Goal: Answer question/provide support: Answer question/provide support

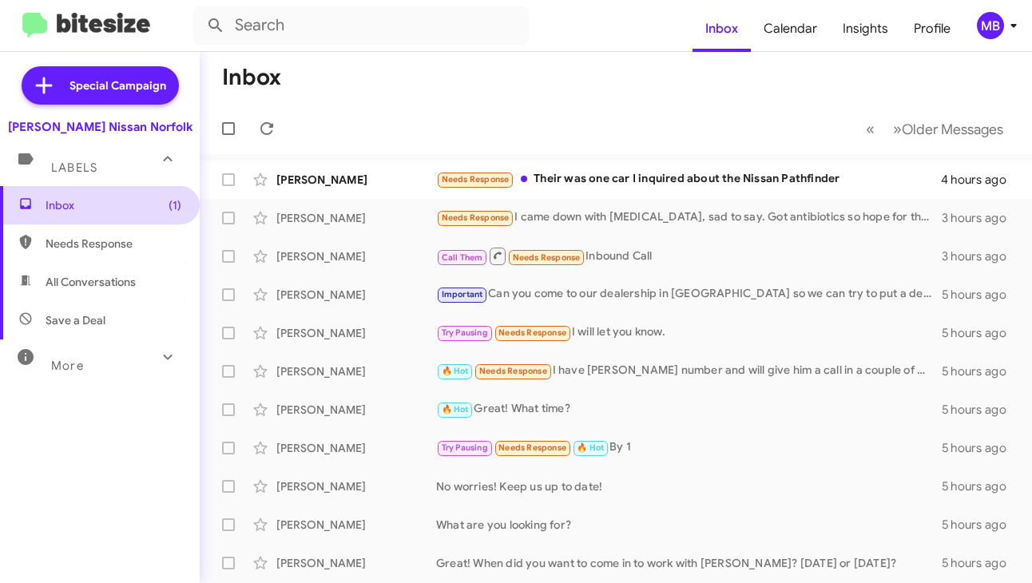
click at [141, 218] on span "Inbox (1)" at bounding box center [100, 205] width 200 height 38
click at [125, 251] on span "Needs Response" at bounding box center [114, 244] width 136 height 16
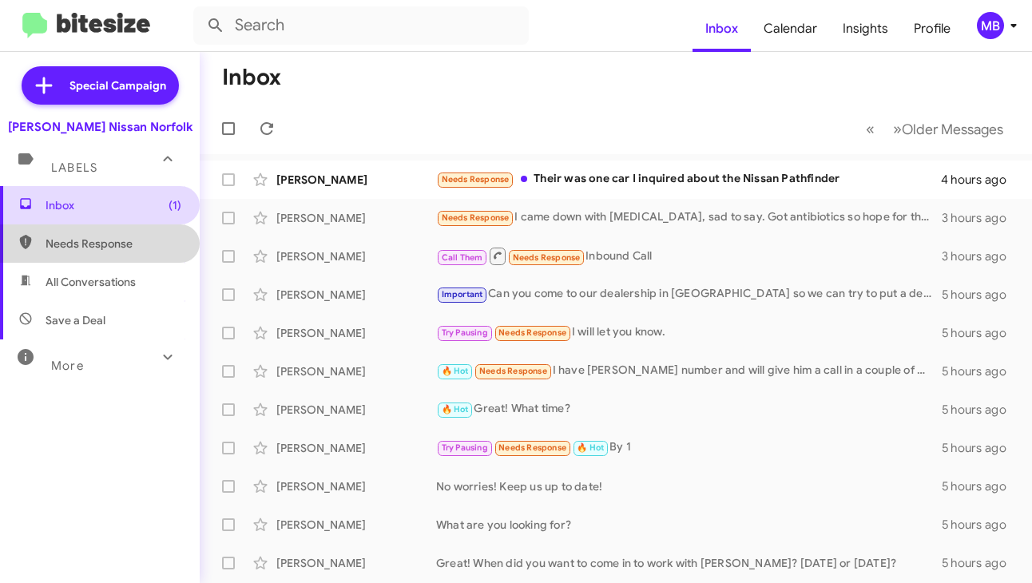
type input "in:needs-response"
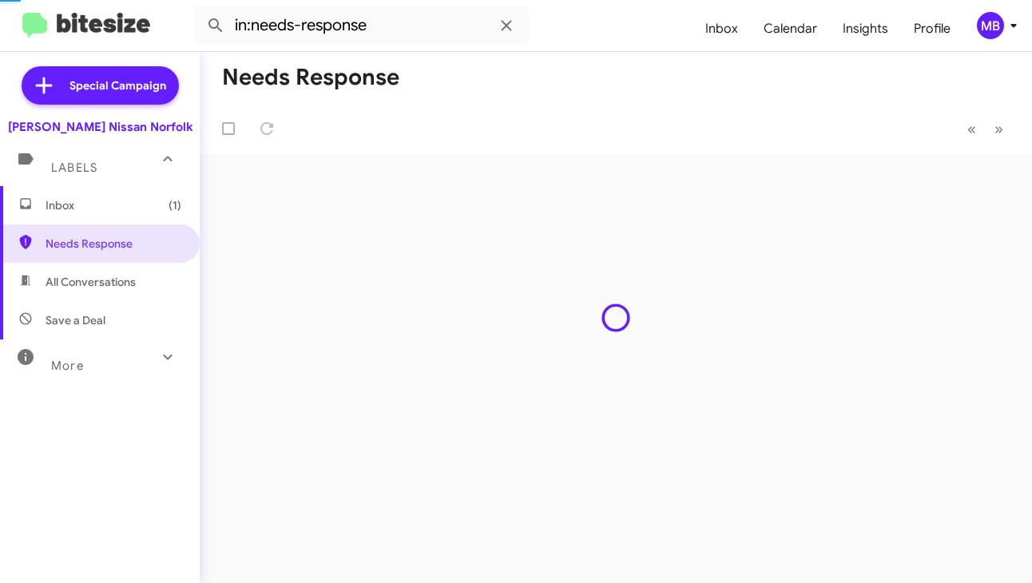
click at [112, 220] on span "Inbox (1)" at bounding box center [100, 205] width 200 height 38
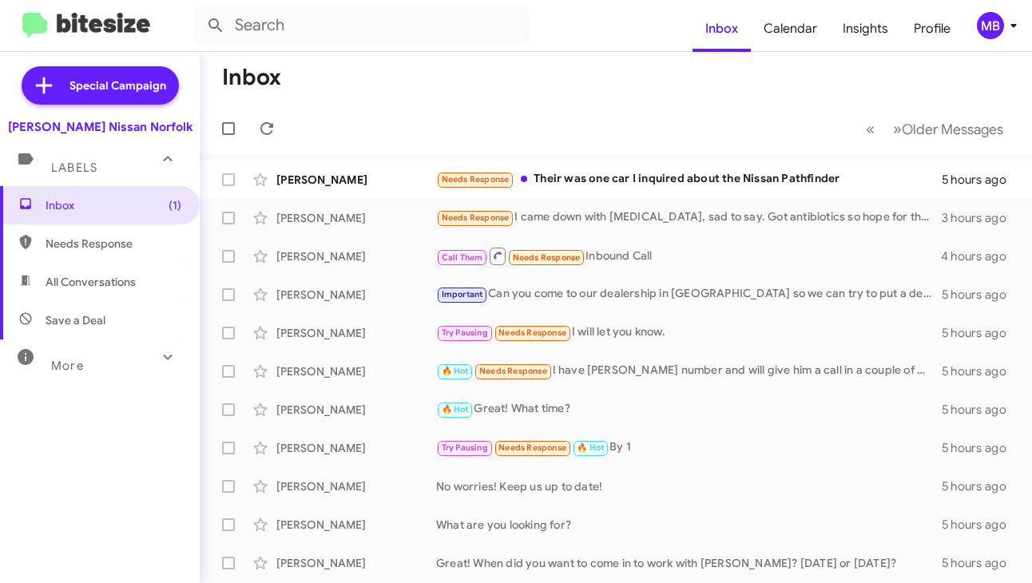
click at [407, 97] on mat-toolbar-row "Inbox" at bounding box center [616, 77] width 832 height 51
drag, startPoint x: 412, startPoint y: 100, endPoint x: 1011, endPoint y: 135, distance: 599.9
click at [1011, 135] on mat-toolbar "Inbox « Previous » Next Older Messages" at bounding box center [616, 103] width 832 height 102
click at [771, 138] on mat-toolbar-row "« Previous » Next Older Messages" at bounding box center [616, 128] width 832 height 51
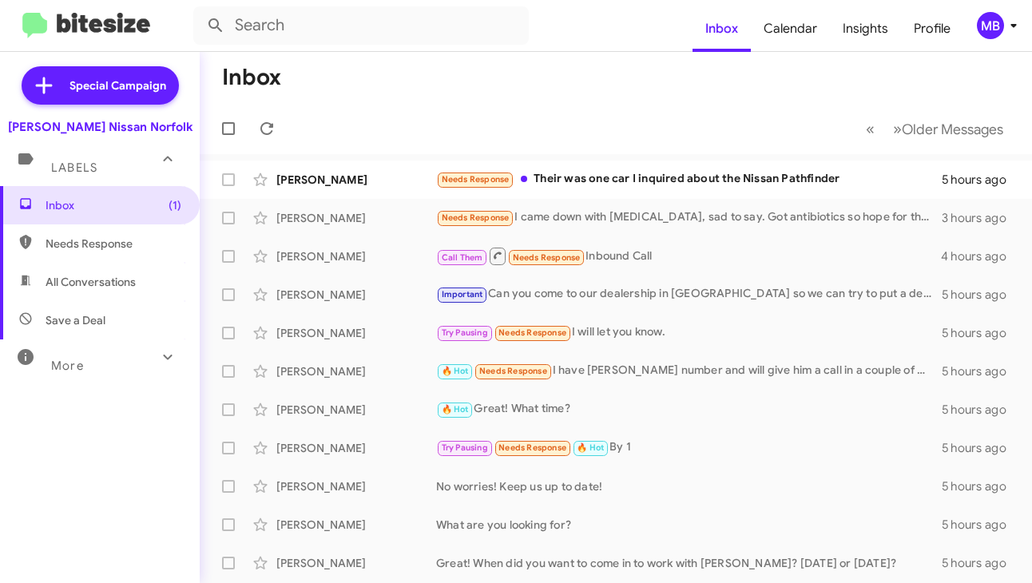
click at [787, 134] on mat-toolbar-row "« Previous » Next Older Messages" at bounding box center [616, 128] width 832 height 51
click at [1013, 128] on mat-toolbar-row "« Previous » Next Older Messages" at bounding box center [616, 128] width 832 height 51
drag, startPoint x: 745, startPoint y: 140, endPoint x: 1031, endPoint y: 145, distance: 285.9
click at [1031, 145] on div "Inbox « Previous » Next Older Messages [PERSON_NAME] Needs Response Their was o…" at bounding box center [616, 317] width 832 height 531
click at [601, 87] on mat-toolbar-row "Inbox" at bounding box center [616, 77] width 832 height 51
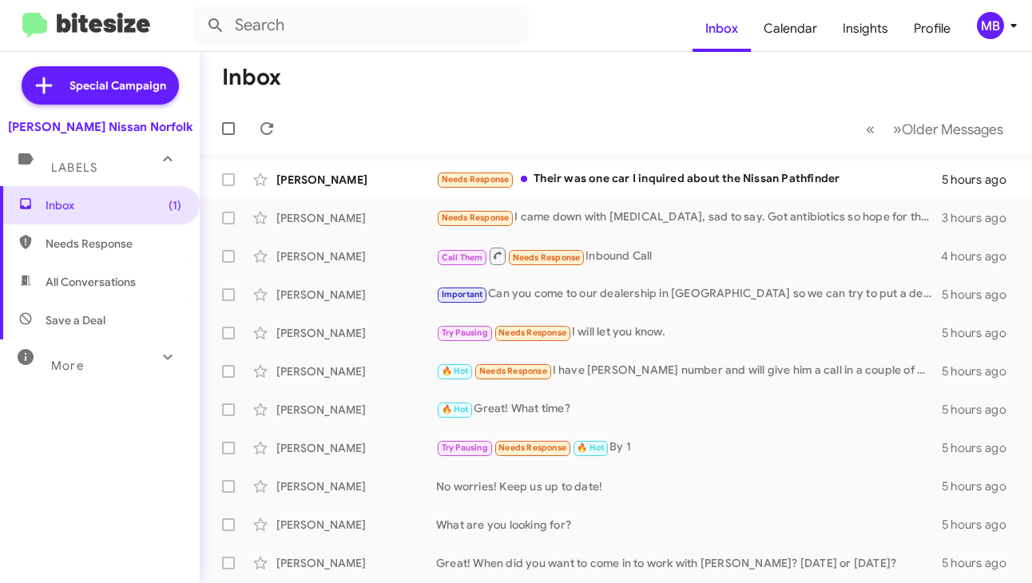
click at [606, 116] on mat-toolbar-row "« Previous » Next Older Messages" at bounding box center [616, 128] width 832 height 51
click at [435, 101] on mat-toolbar-row "Inbox" at bounding box center [616, 77] width 832 height 51
click at [78, 220] on span "Inbox (1)" at bounding box center [100, 205] width 200 height 38
click at [80, 168] on span "Labels" at bounding box center [74, 168] width 46 height 14
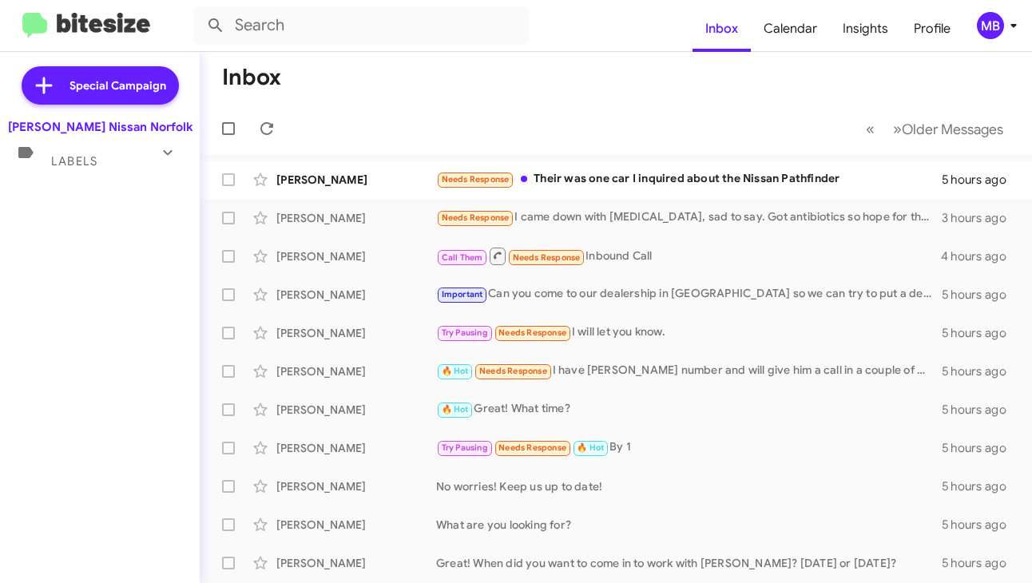
click at [77, 199] on div "Special Campaign [PERSON_NAME] Nissan Norfolk Labels Inbox (1) Needs Response A…" at bounding box center [100, 314] width 200 height 525
click at [77, 165] on span "Labels" at bounding box center [74, 161] width 46 height 14
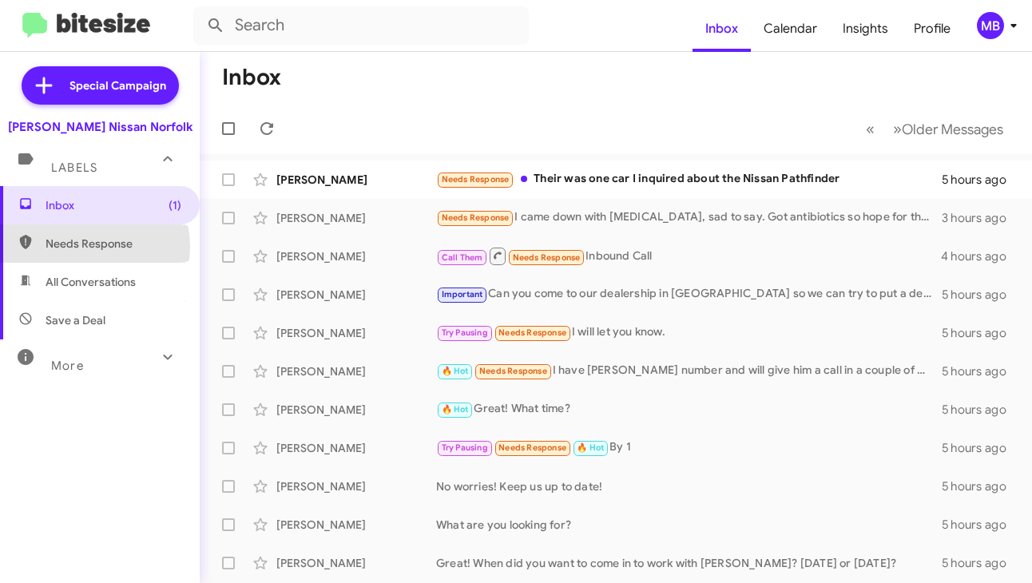
click at [87, 247] on span "Needs Response" at bounding box center [114, 244] width 136 height 16
type input "in:needs-response"
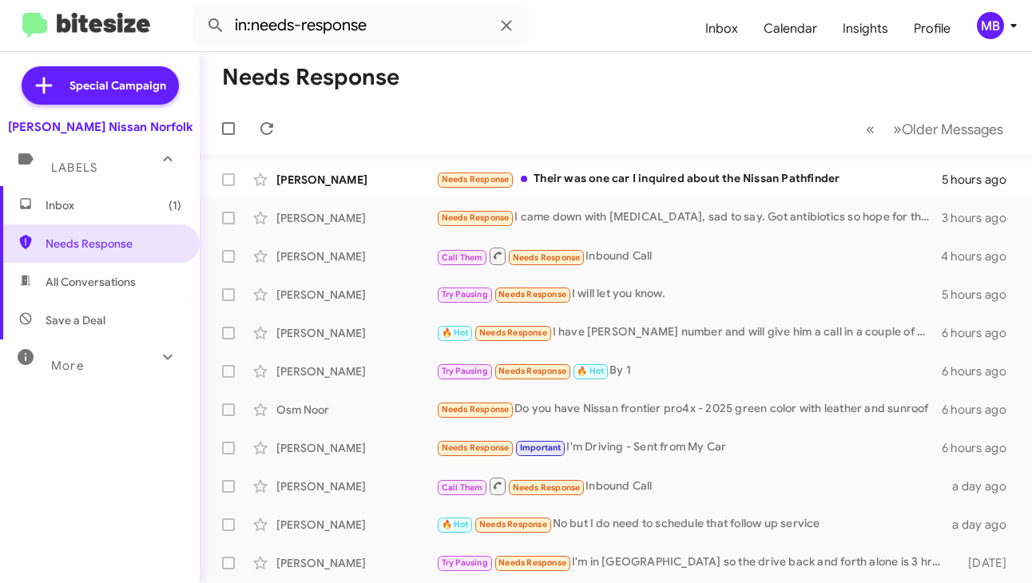
click at [504, 106] on mat-toolbar-row "« Previous » Next Older Messages" at bounding box center [616, 128] width 832 height 51
click at [62, 422] on div "Inbox (1) Needs Response All Conversations Save a Deal More Important 🔥 Hot App…" at bounding box center [100, 361] width 200 height 350
